Goal: Information Seeking & Learning: Learn about a topic

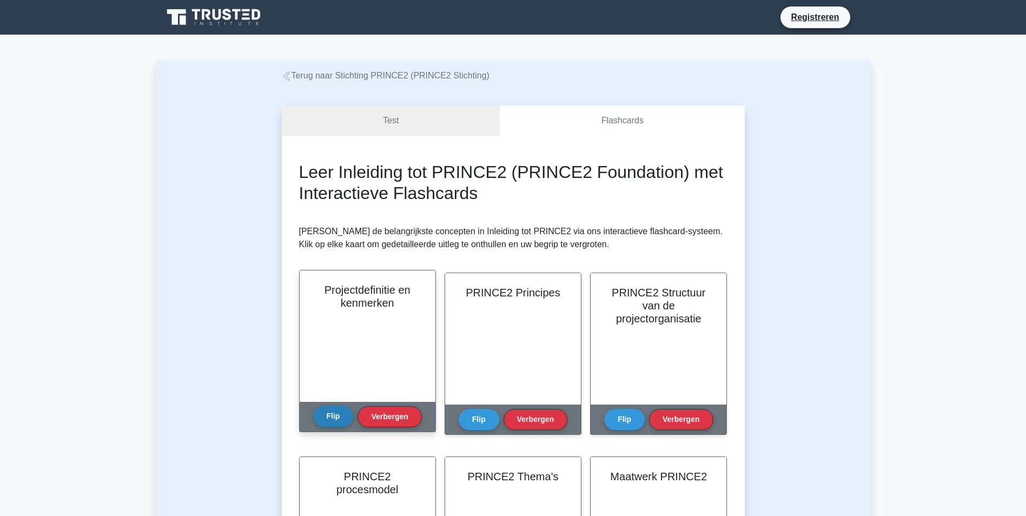
click at [335, 418] on button "Flip" at bounding box center [333, 416] width 41 height 21
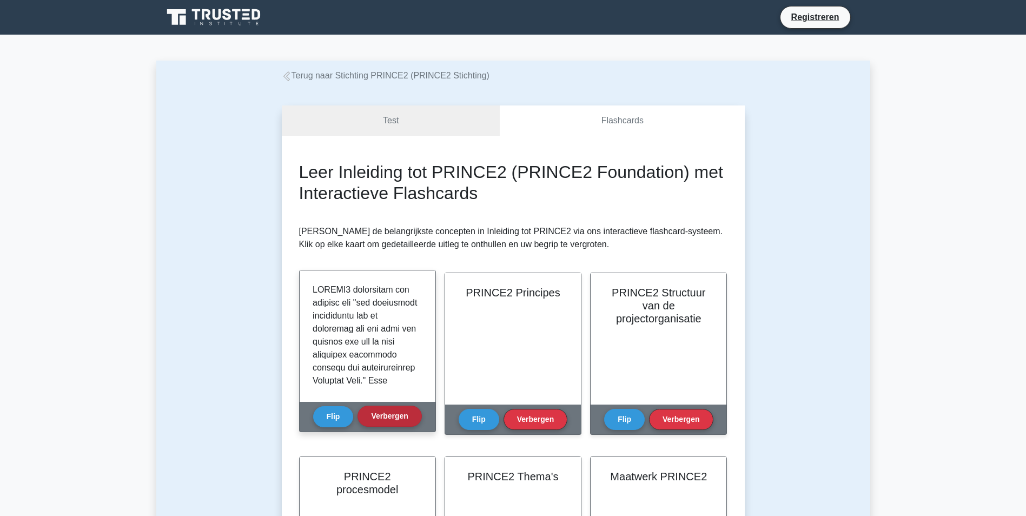
click at [390, 419] on button "Verbergen" at bounding box center [390, 416] width 64 height 21
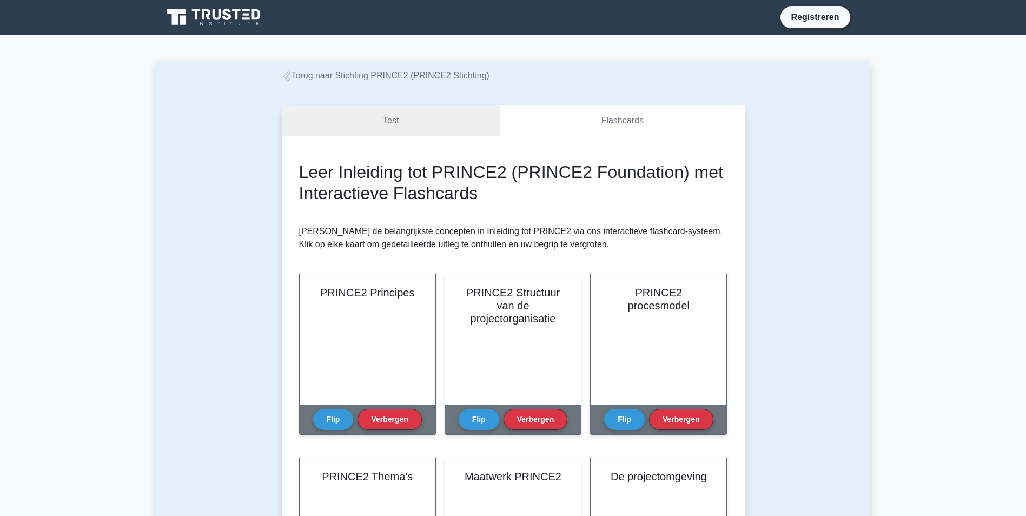
click at [598, 126] on link "Flashcards" at bounding box center [622, 120] width 244 height 31
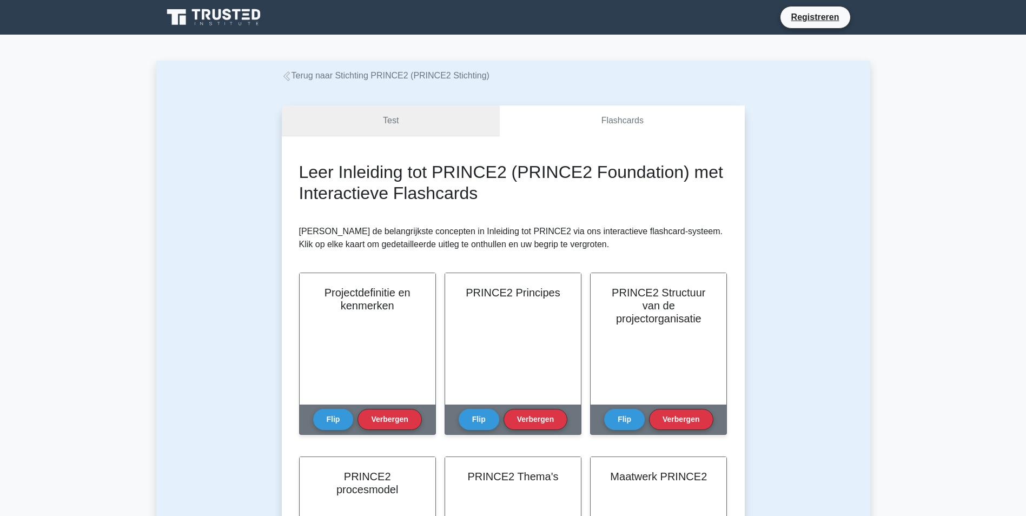
click at [385, 125] on link "Test" at bounding box center [391, 120] width 219 height 31
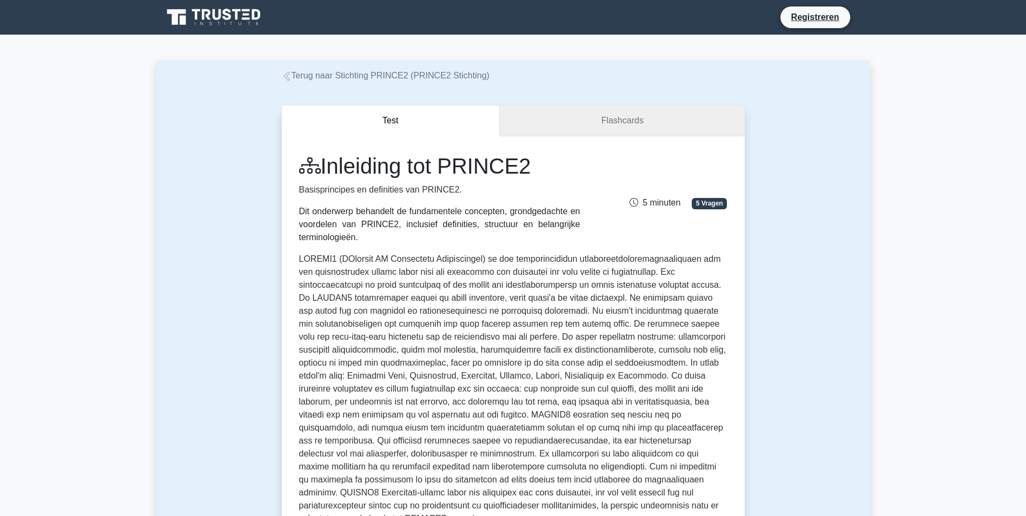
click at [618, 116] on link "Flashcards" at bounding box center [622, 120] width 244 height 31
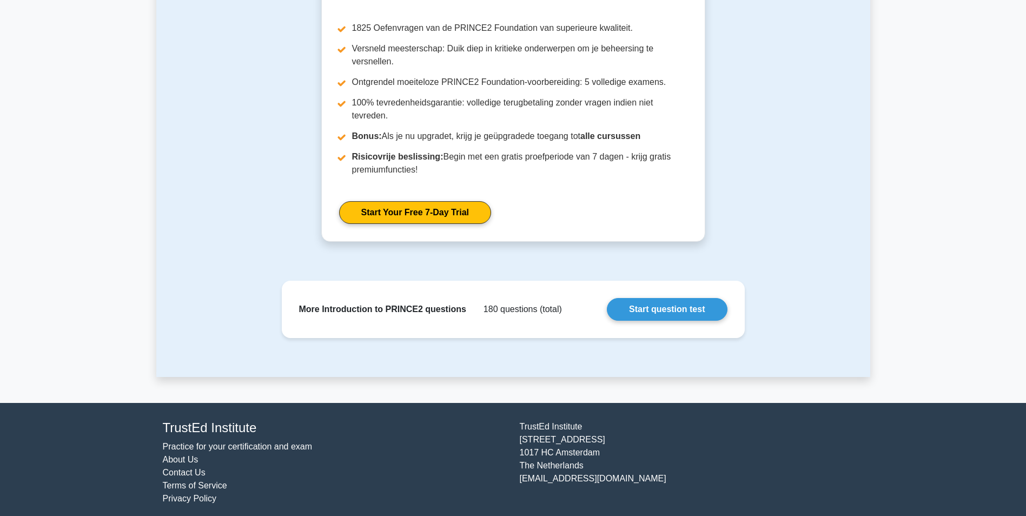
scroll to position [922, 0]
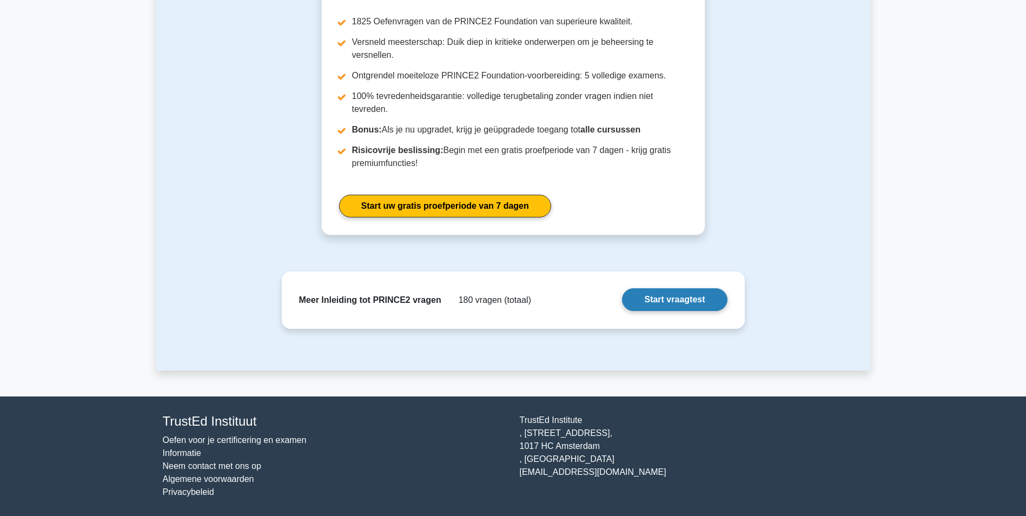
click at [681, 299] on link "Start vraagtest" at bounding box center [674, 299] width 105 height 23
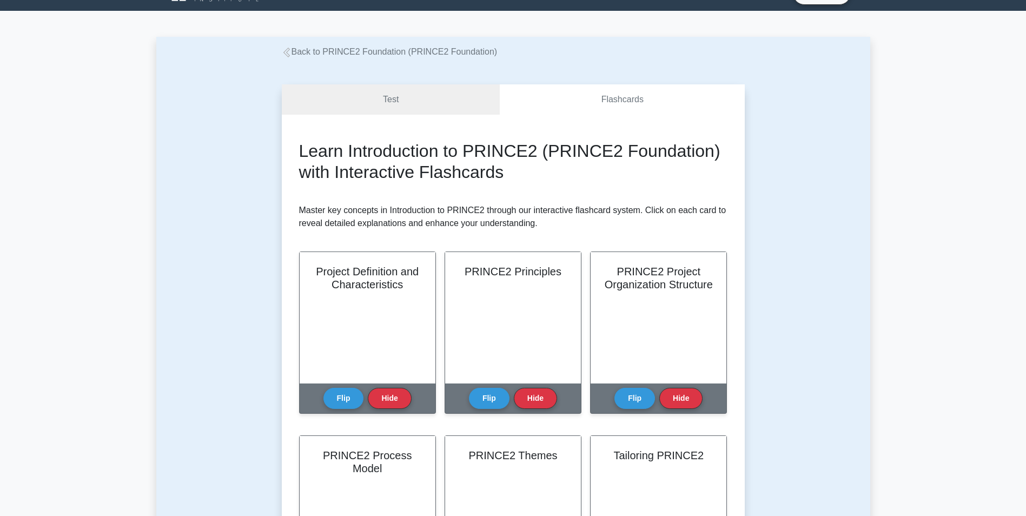
scroll to position [0, 0]
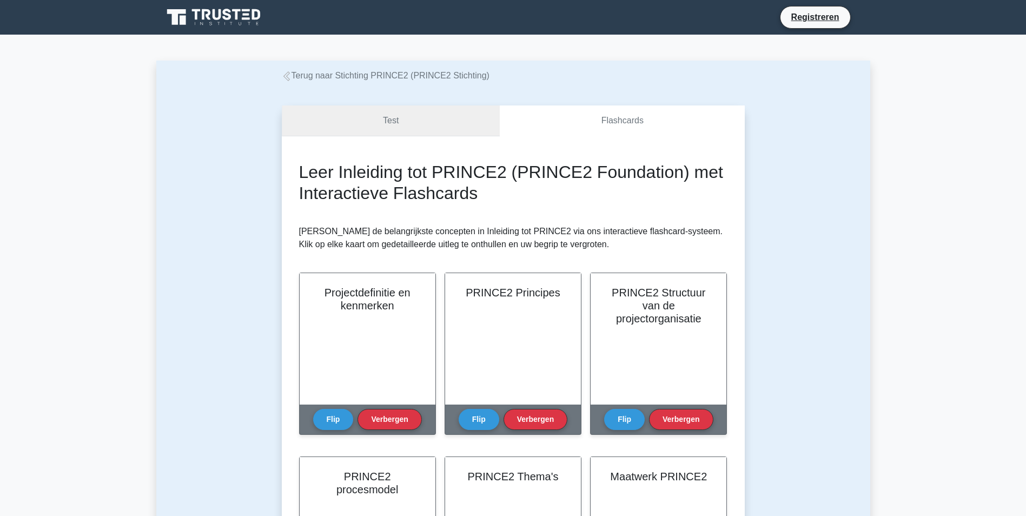
click at [462, 126] on link "Test" at bounding box center [391, 120] width 219 height 31
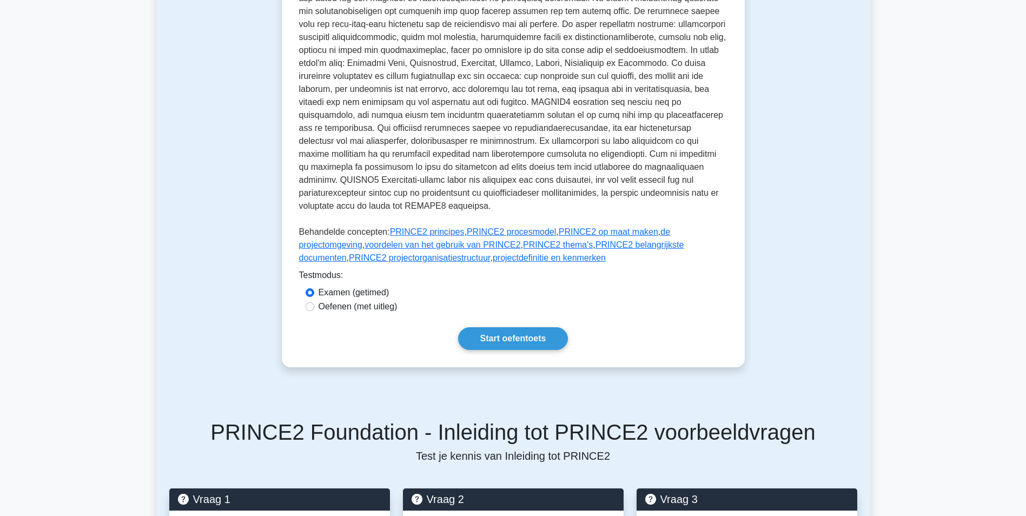
scroll to position [321, 0]
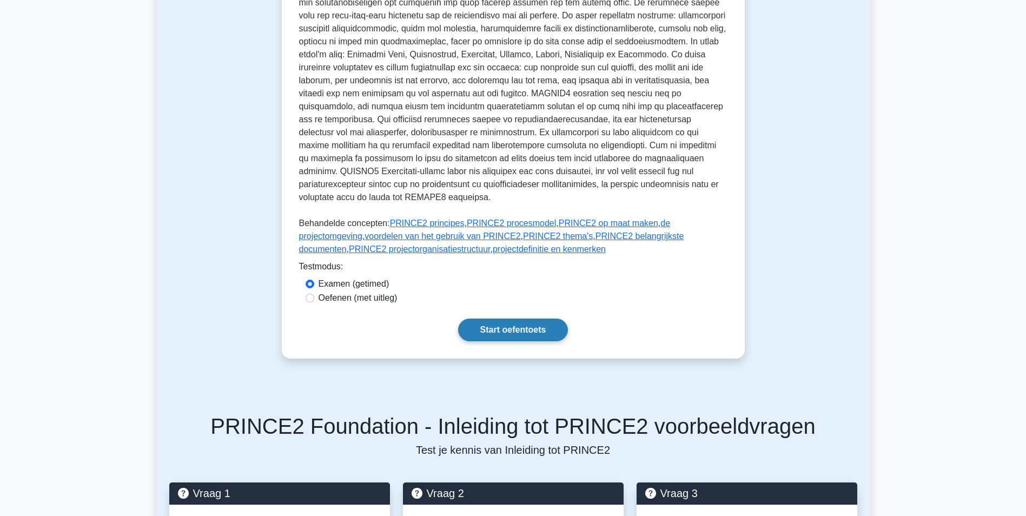
click at [526, 330] on link "Start oefentoets" at bounding box center [513, 330] width 110 height 23
click at [310, 299] on input "Oefenen (met uitleg)" at bounding box center [310, 298] width 9 height 9
radio input "true"
click at [307, 284] on input "Examen (getimed)" at bounding box center [310, 284] width 9 height 9
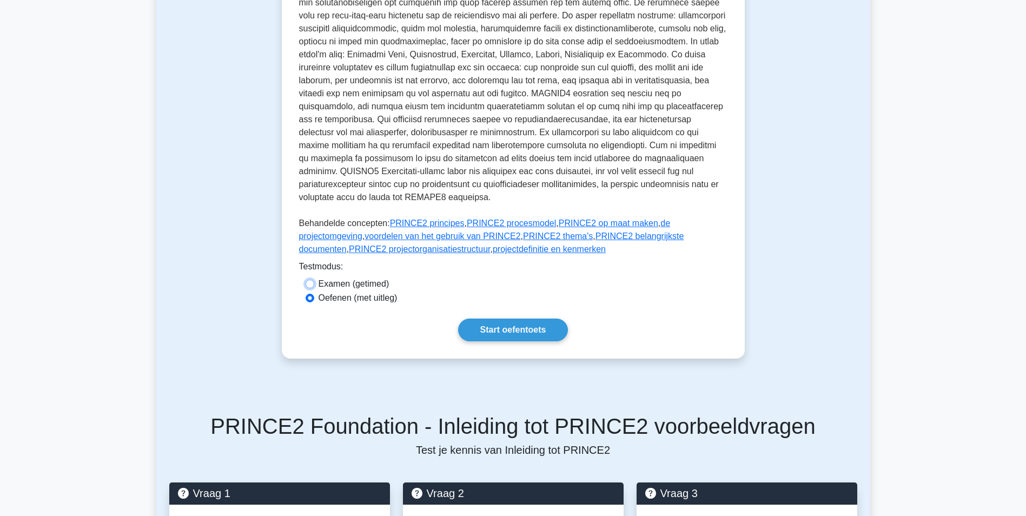
radio input "true"
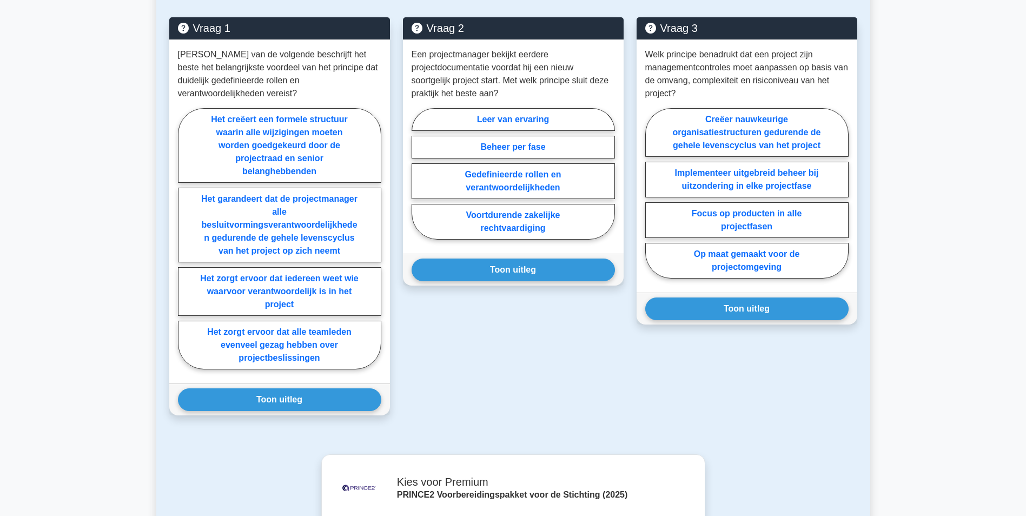
scroll to position [777, 0]
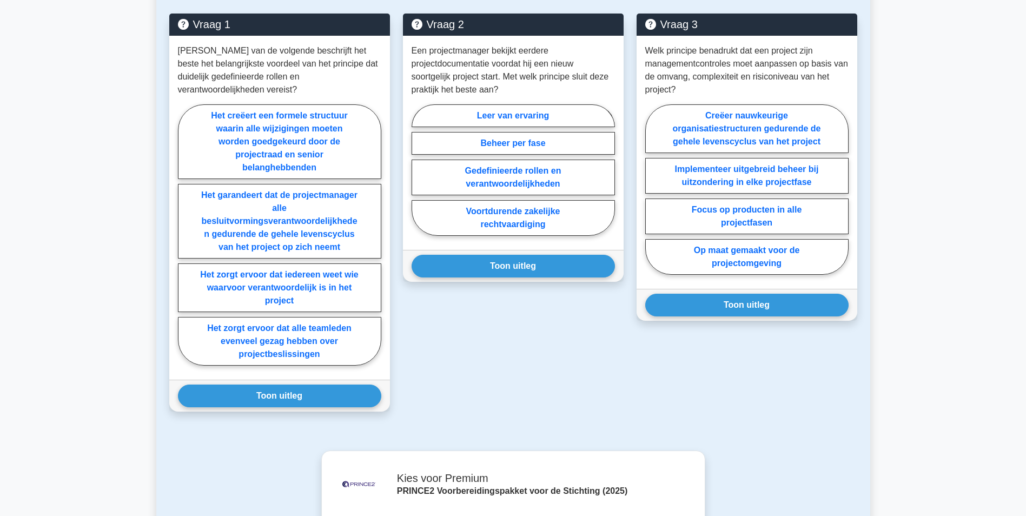
click at [1010, 356] on main "Back to PRINCE2 Foundation (PRINCE2 Foundation) Test Flashcards Introduction to…" at bounding box center [513, 78] width 1026 height 1642
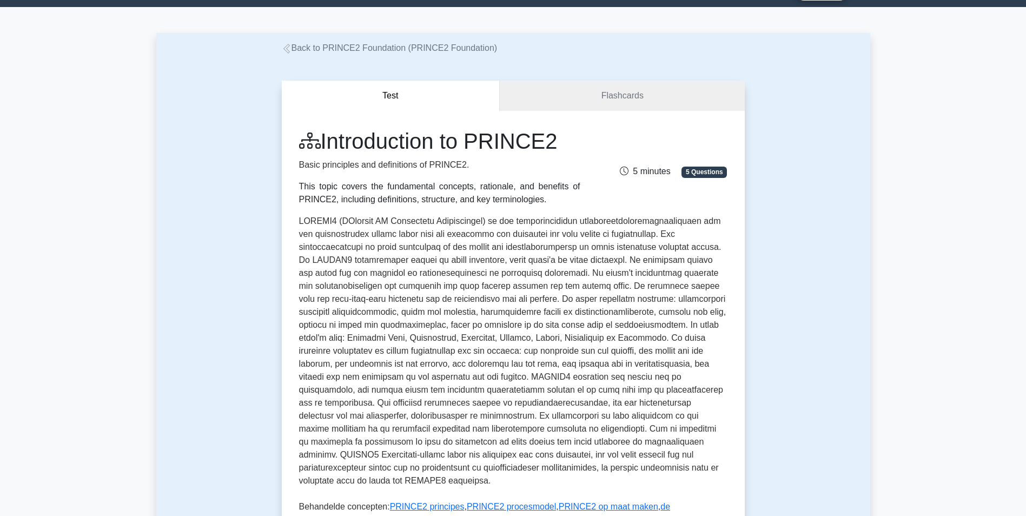
scroll to position [0, 0]
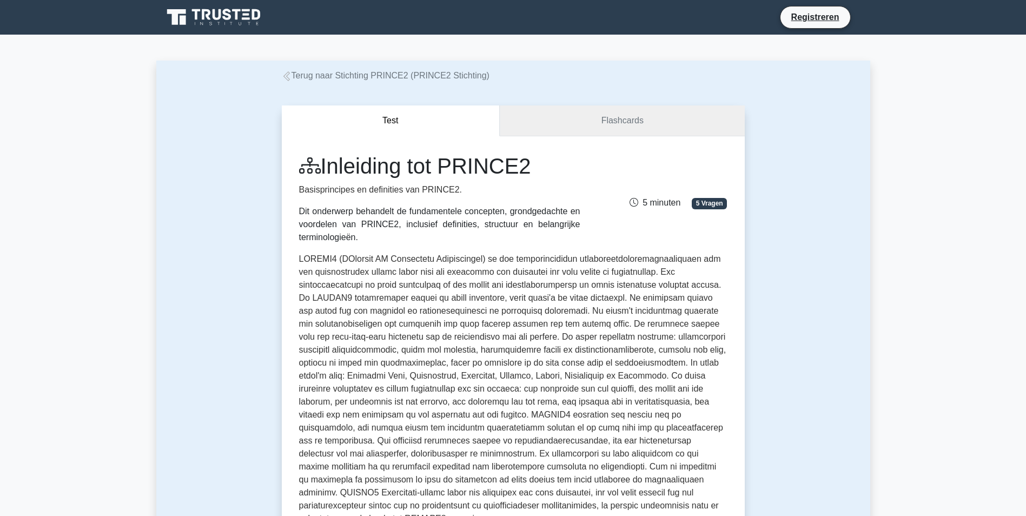
click at [586, 119] on link "Flashcards" at bounding box center [622, 120] width 244 height 31
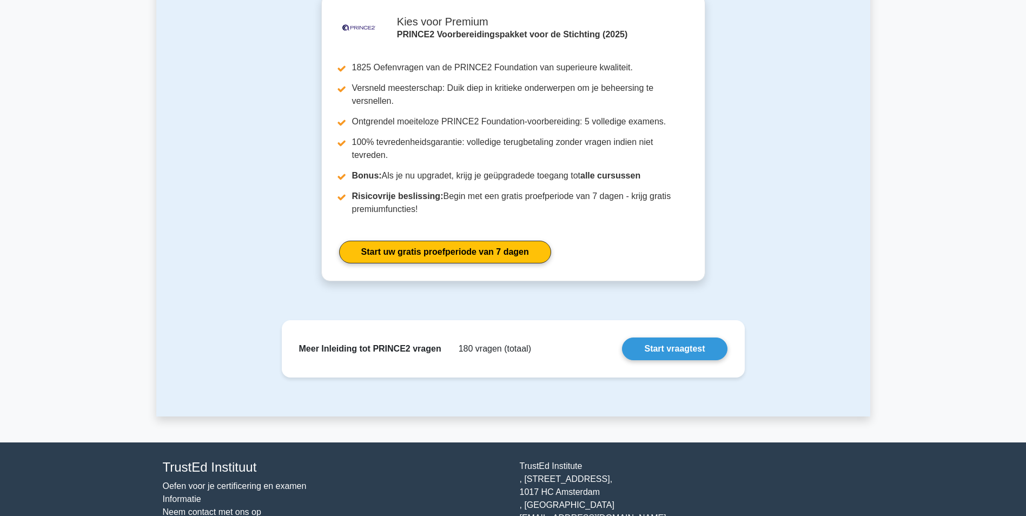
scroll to position [879, 0]
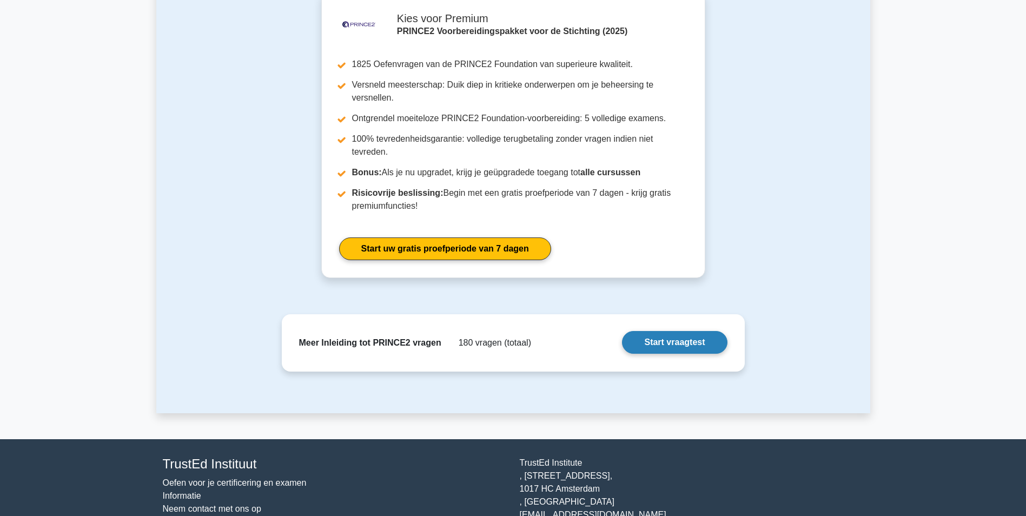
click at [683, 334] on link "Start vraagtest" at bounding box center [674, 342] width 105 height 23
click at [660, 342] on link "Start vraagtest" at bounding box center [674, 342] width 105 height 23
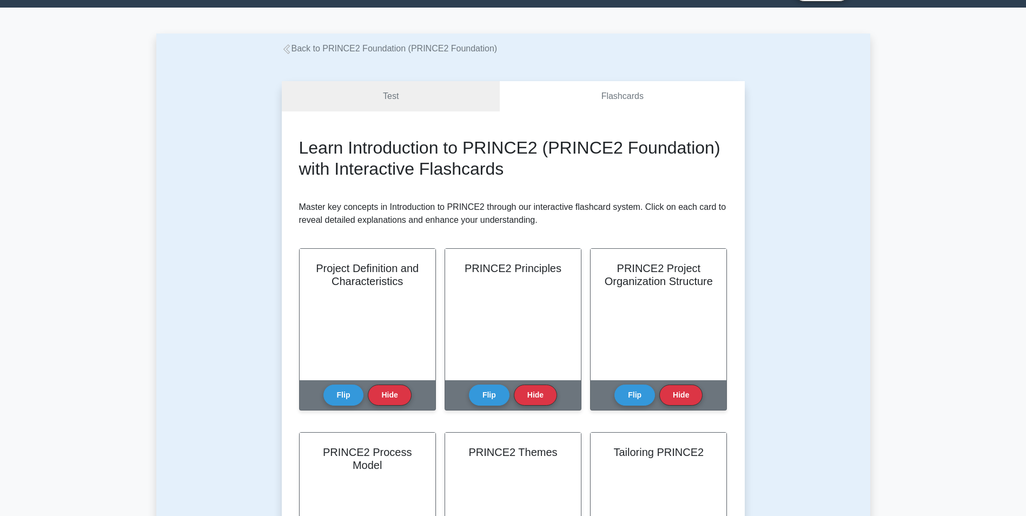
scroll to position [0, 0]
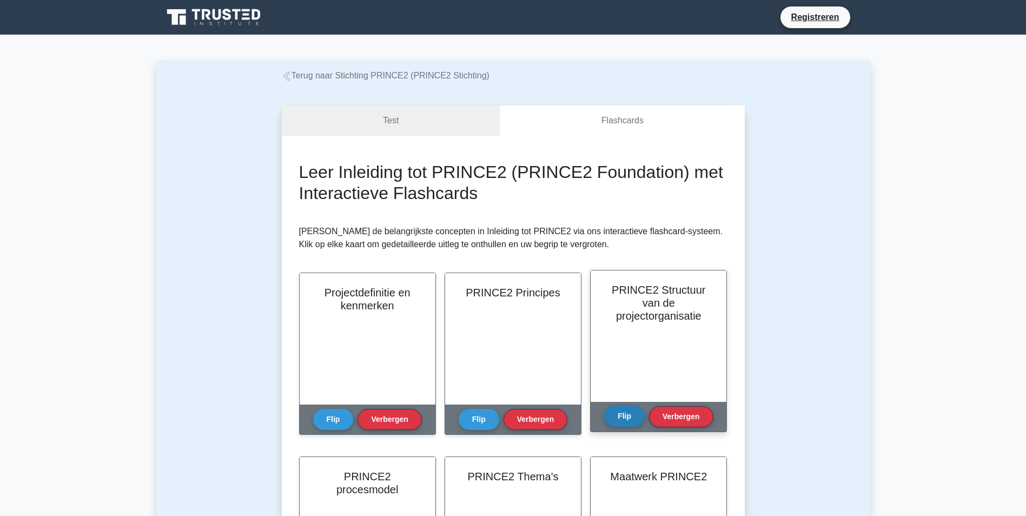
click at [621, 414] on button "Flip" at bounding box center [624, 416] width 41 height 21
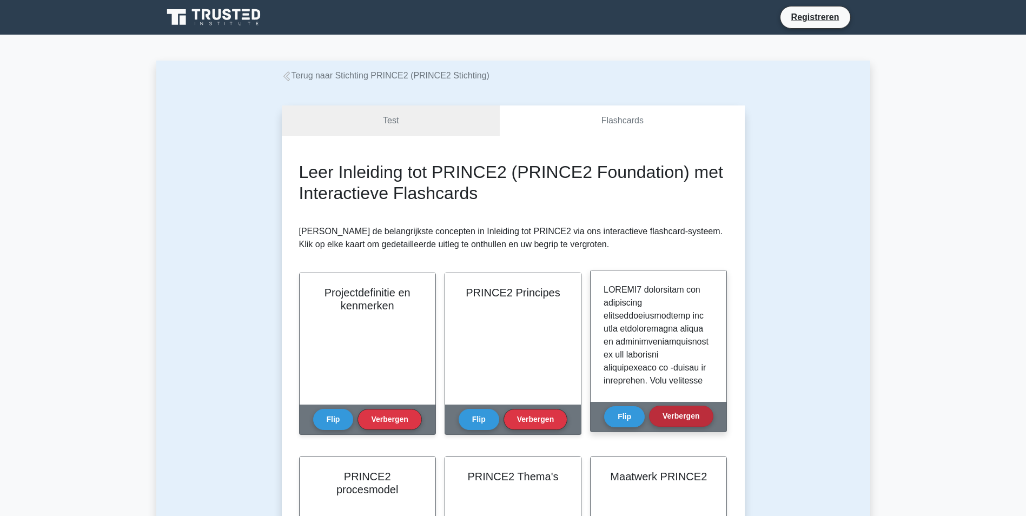
click at [670, 418] on button "Verbergen" at bounding box center [681, 416] width 64 height 21
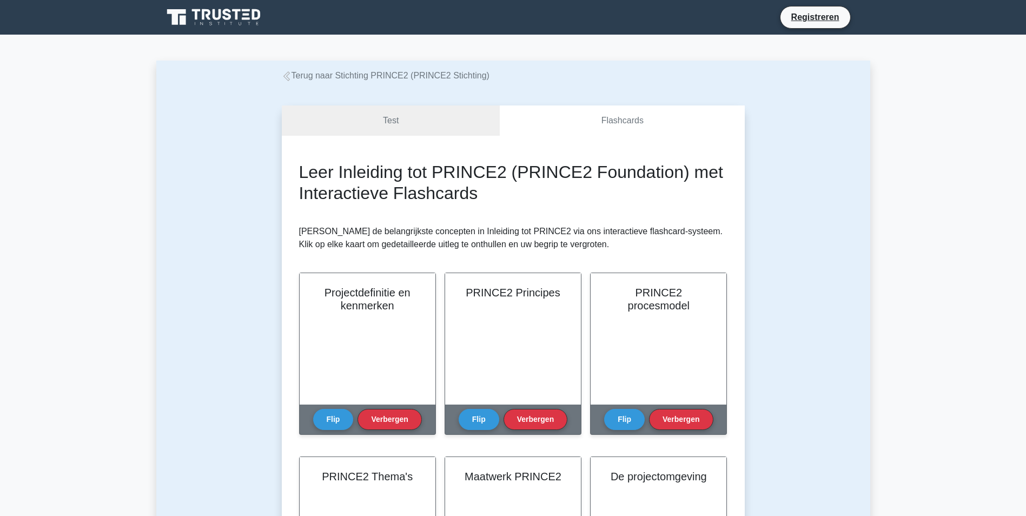
click at [440, 138] on div "Leer Inleiding tot PRINCE2 (PRINCE2 Foundation) met Interactieve Flashcards Beh…" at bounding box center [513, 489] width 463 height 706
click at [440, 123] on link "Test" at bounding box center [391, 120] width 219 height 31
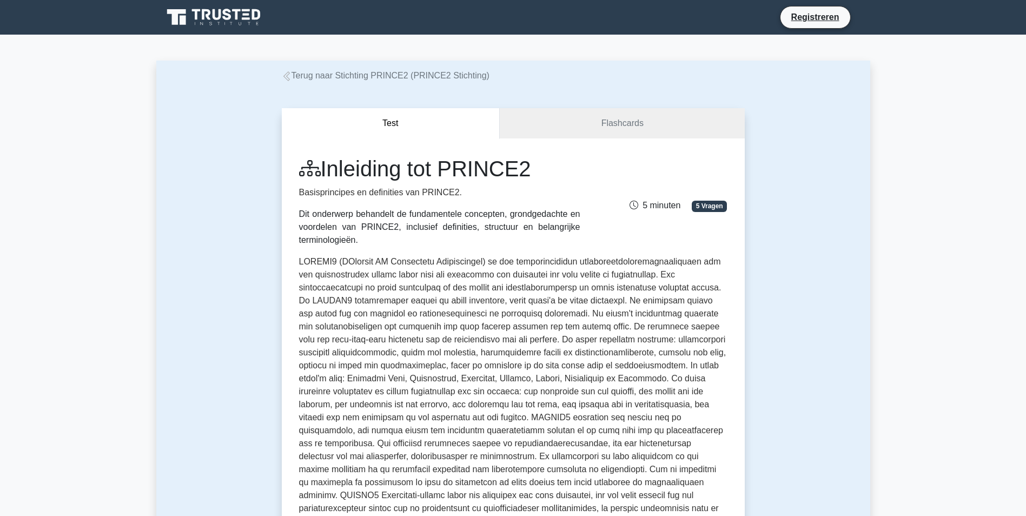
drag, startPoint x: 1023, startPoint y: 116, endPoint x: 1034, endPoint y: 123, distance: 12.9
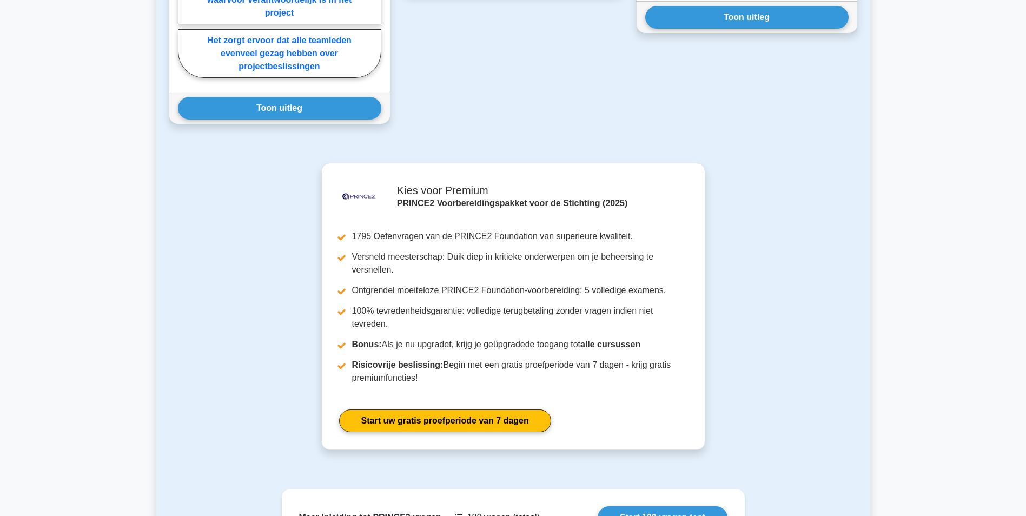
scroll to position [1076, 0]
